Goal: Navigation & Orientation: Find specific page/section

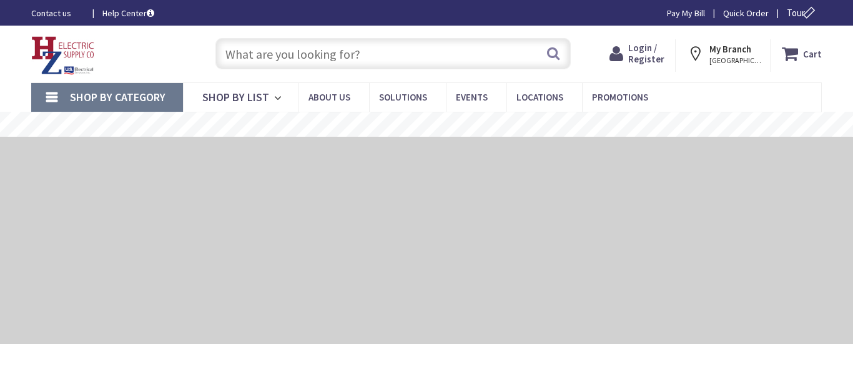
click at [625, 59] on icon at bounding box center [619, 53] width 19 height 22
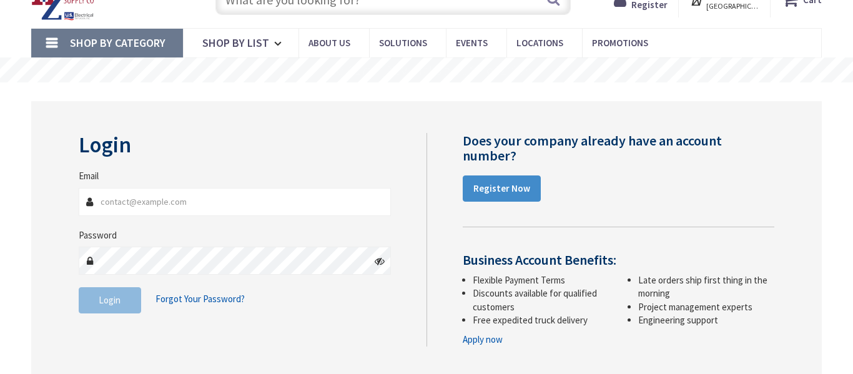
type input "[PERSON_NAME][EMAIL_ADDRESS][DOMAIN_NAME]"
click at [124, 302] on button "Login" at bounding box center [110, 300] width 62 height 26
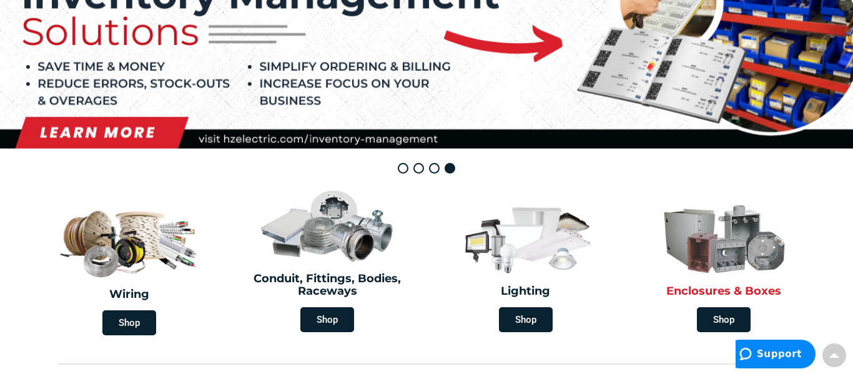
scroll to position [254, 0]
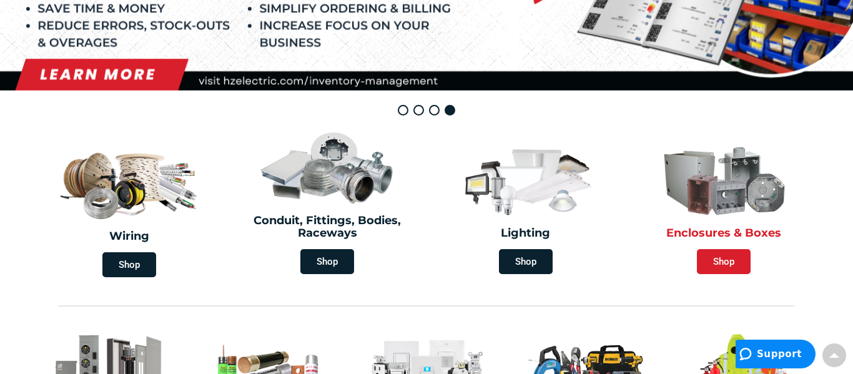
click at [718, 268] on span "Shop" at bounding box center [724, 261] width 54 height 25
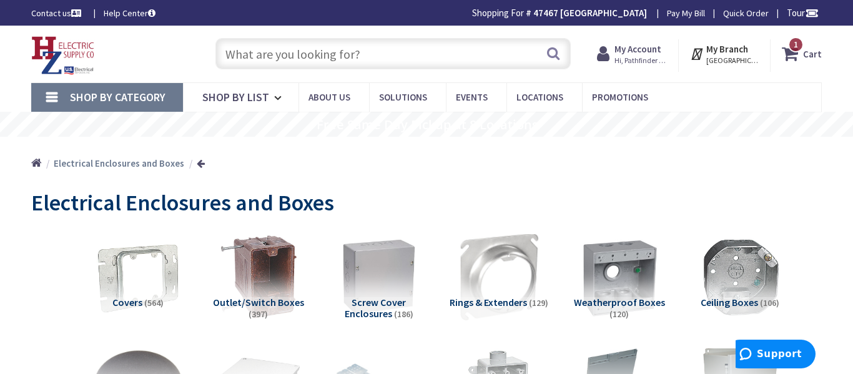
click at [601, 47] on icon at bounding box center [605, 53] width 17 height 22
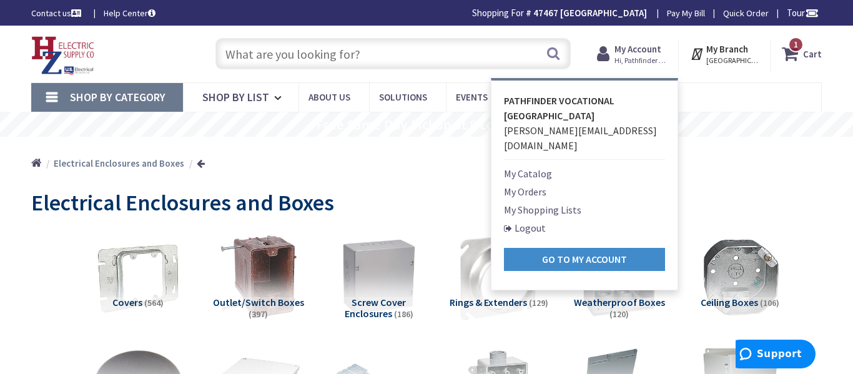
click at [266, 152] on div "Home Electrical Enclosures and Boxes" at bounding box center [426, 159] width 853 height 44
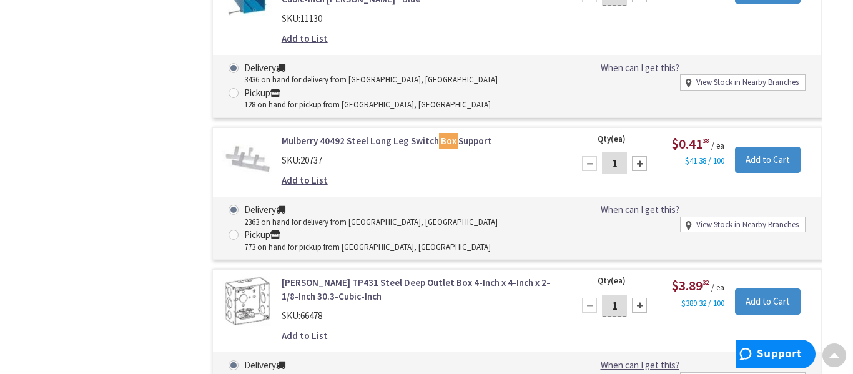
scroll to position [2400, 0]
